Goal: Navigation & Orientation: Understand site structure

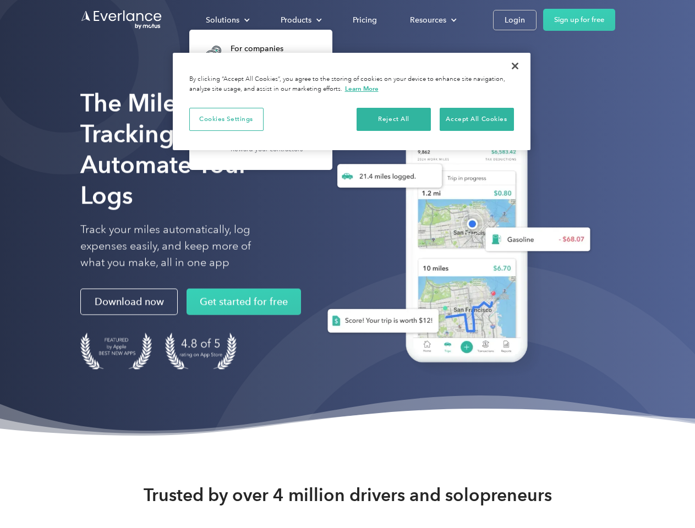
click at [227, 20] on div "Solutions" at bounding box center [223, 20] width 34 height 14
click at [300, 20] on div "Products" at bounding box center [296, 20] width 31 height 14
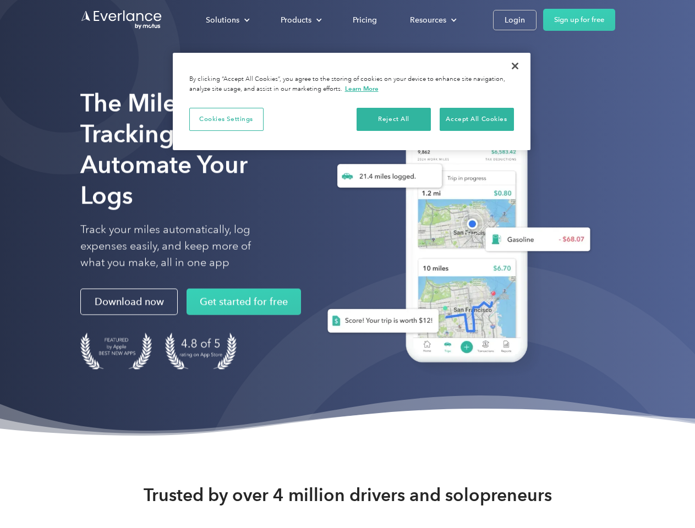
click at [432, 20] on div "Resources" at bounding box center [428, 20] width 36 height 14
click at [226, 119] on button "Cookies Settings" at bounding box center [226, 119] width 74 height 23
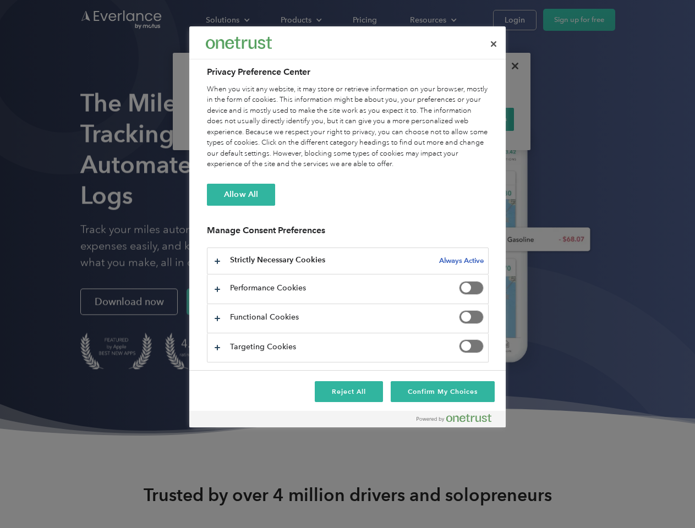
click at [394, 119] on div "When you visit any website, it may store or retrieve information on your browse…" at bounding box center [348, 127] width 282 height 86
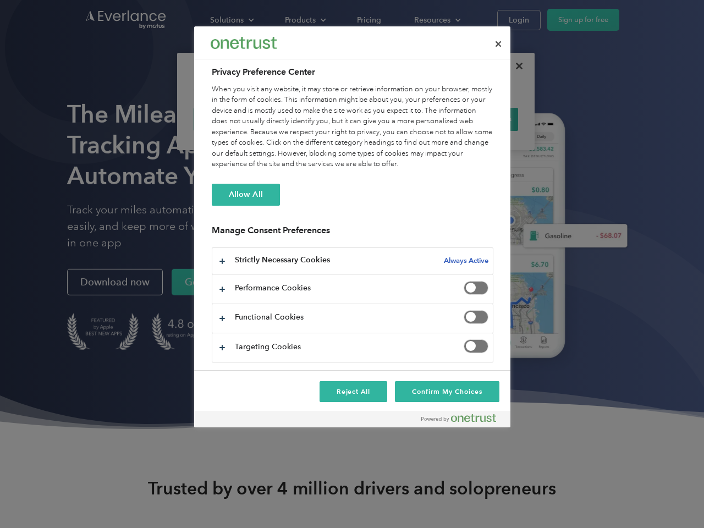
click at [476, 119] on div "When you visit any website, it may store or retrieve information on your browse…" at bounding box center [353, 127] width 282 height 86
click at [515, 66] on div at bounding box center [352, 264] width 704 height 528
